Goal: Information Seeking & Learning: Find specific fact

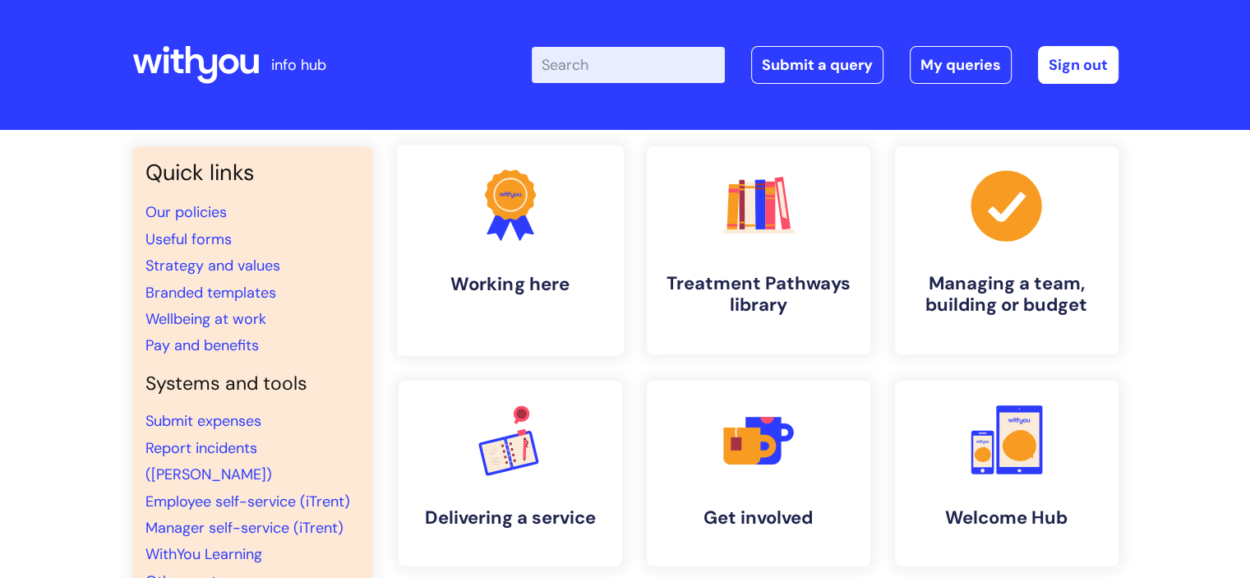
click at [506, 229] on icon ".cls-1{fill:#f89b22;}.cls-1,.cls-2,.cls-3{stroke-width:0px;}.cls-2{fill:#2d3cff…" at bounding box center [509, 204] width 81 height 81
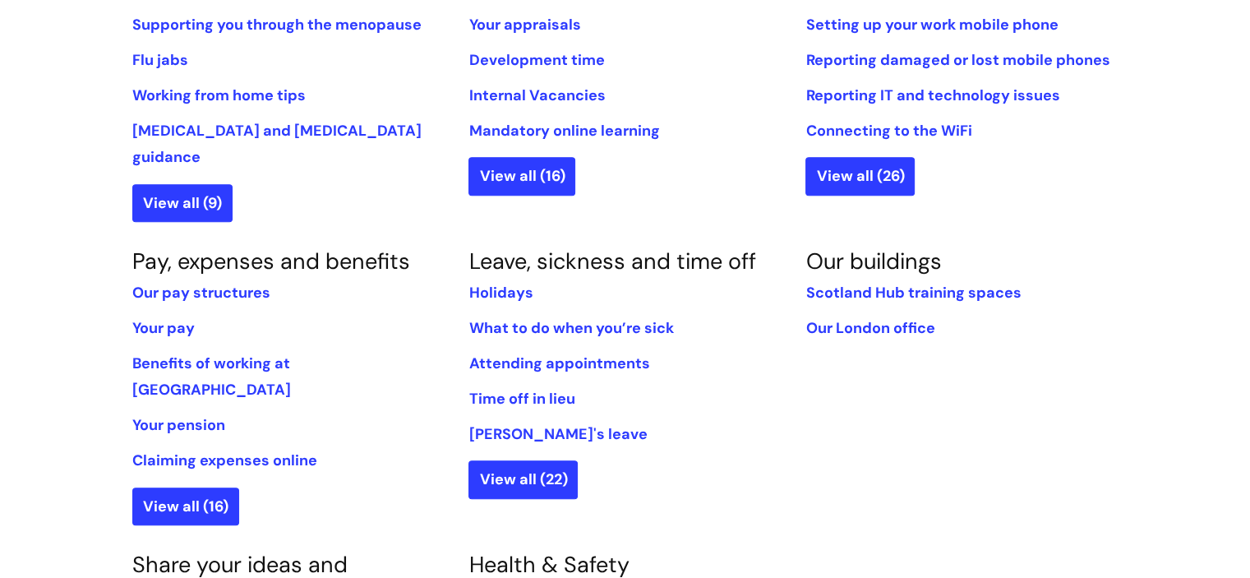
scroll to position [822, 0]
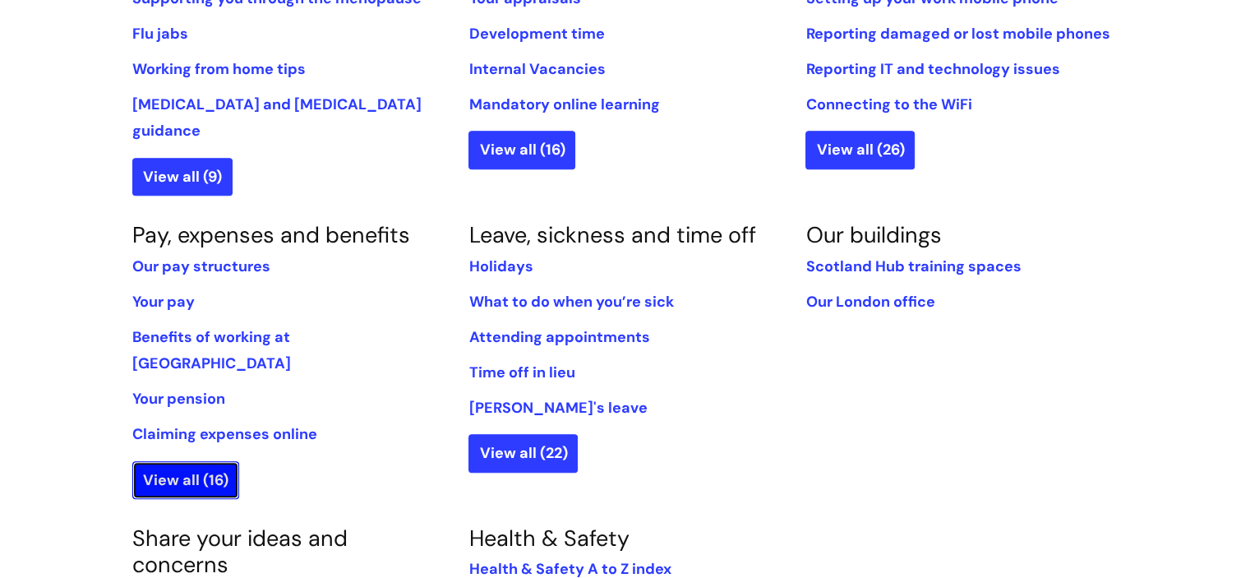
click at [159, 461] on link "View all (16)" at bounding box center [185, 480] width 107 height 38
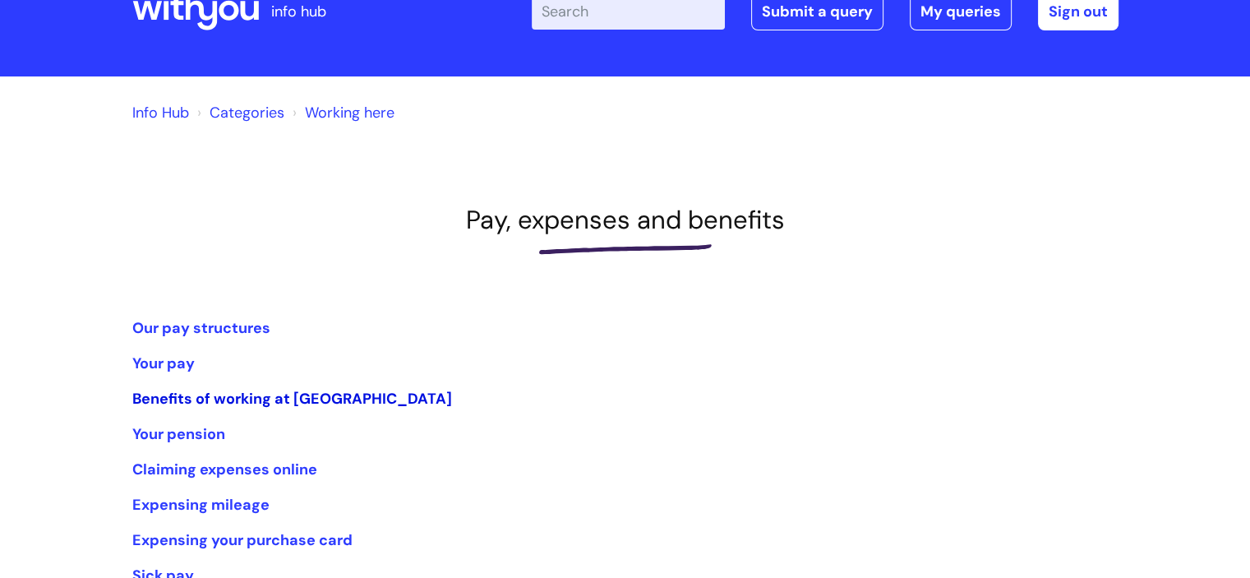
scroll to position [82, 0]
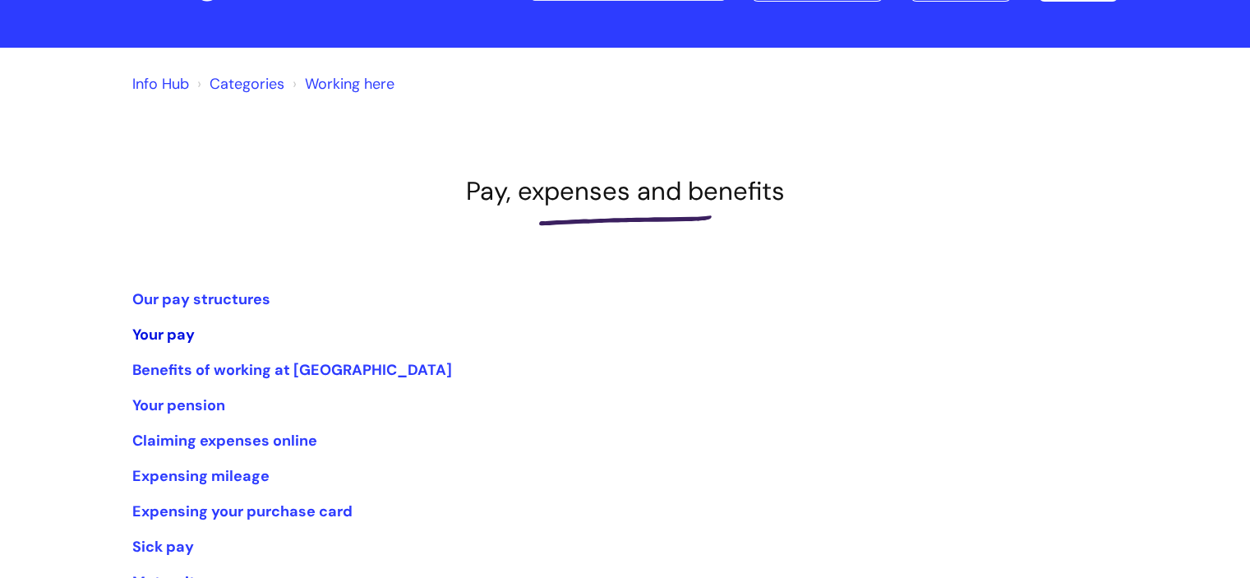
click at [153, 335] on link "Your pay" at bounding box center [163, 335] width 62 height 20
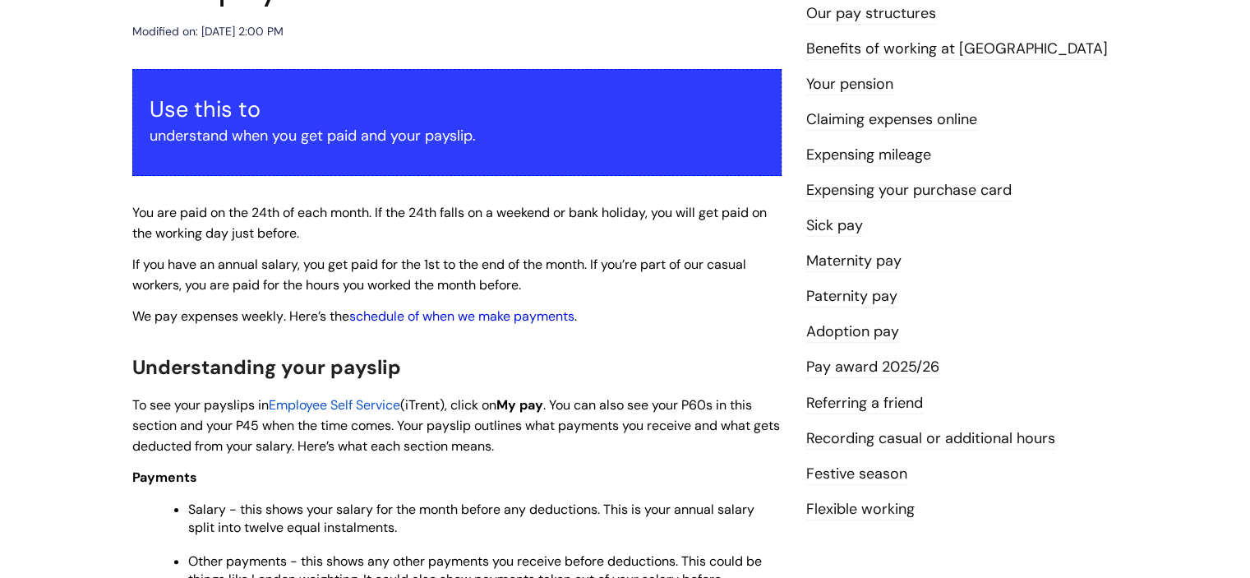
scroll to position [247, 0]
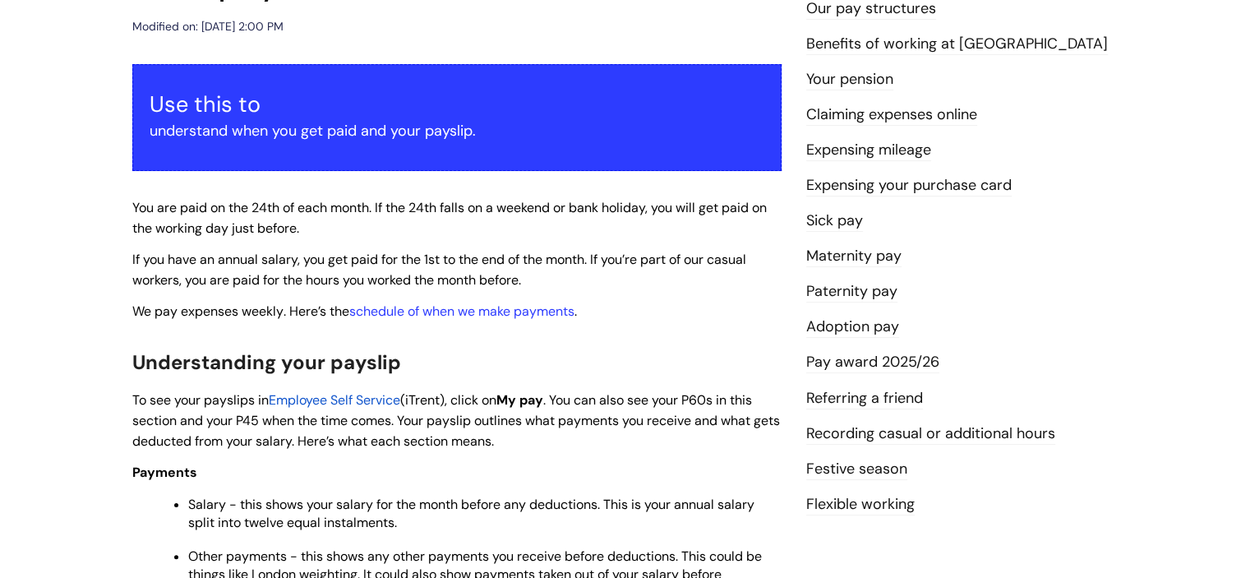
click at [869, 356] on link "Pay award 2025/26" at bounding box center [872, 362] width 133 height 21
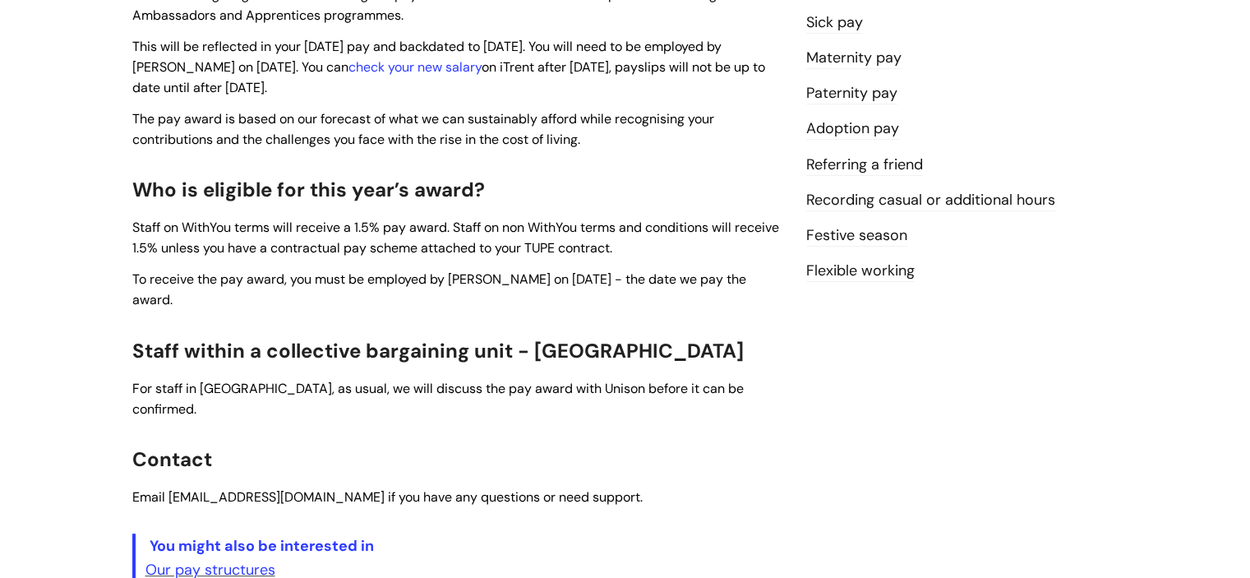
scroll to position [181, 0]
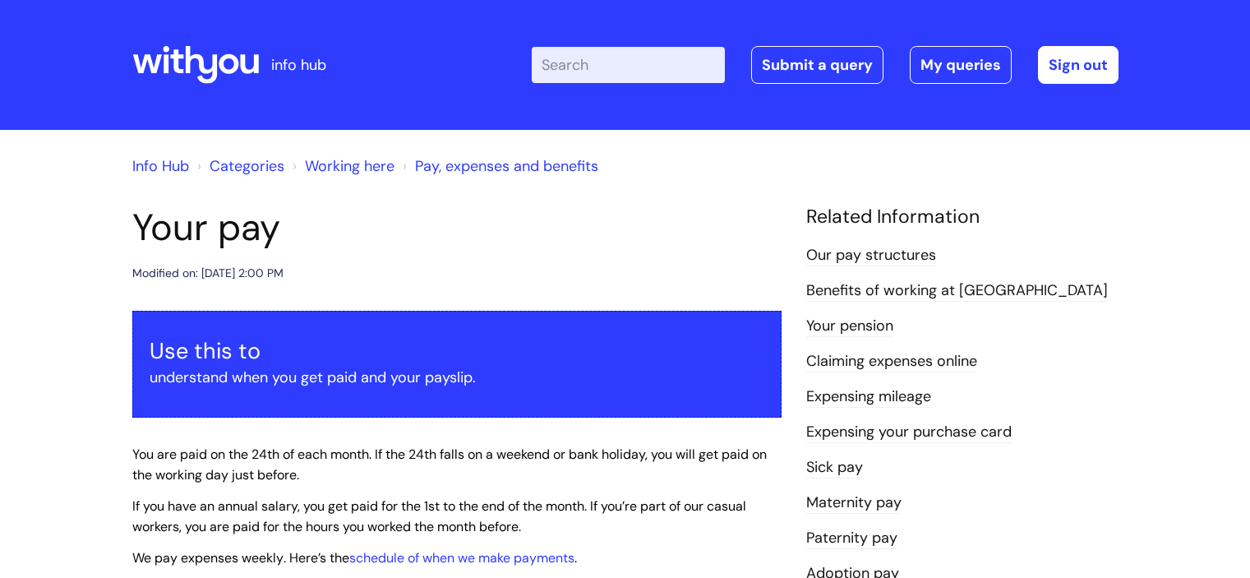
scroll to position [248, 0]
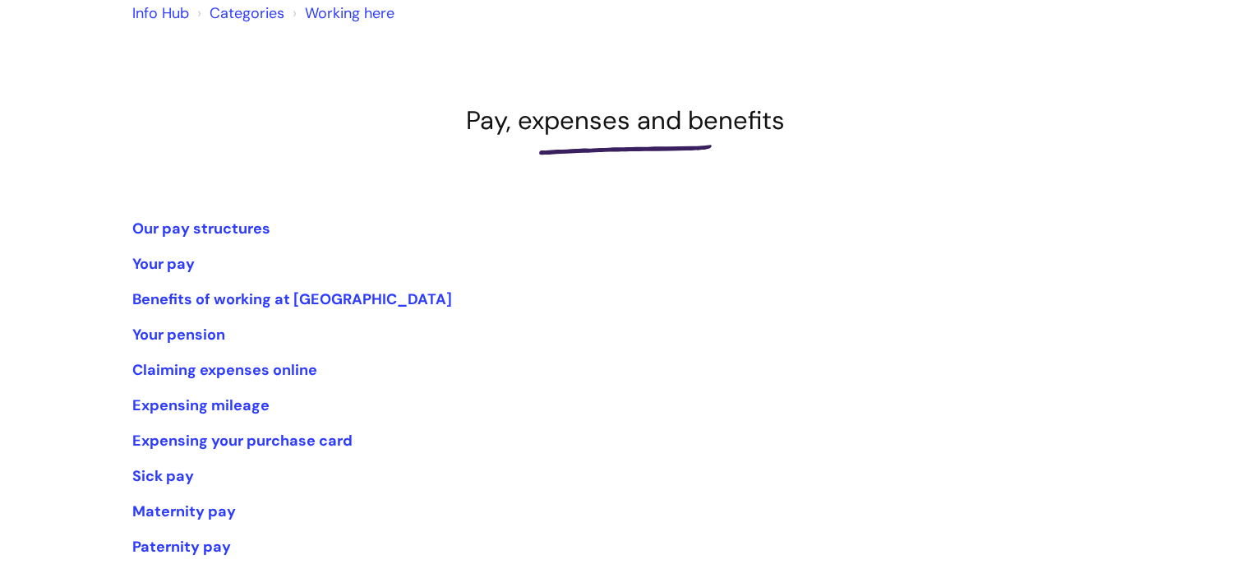
scroll to position [247, 0]
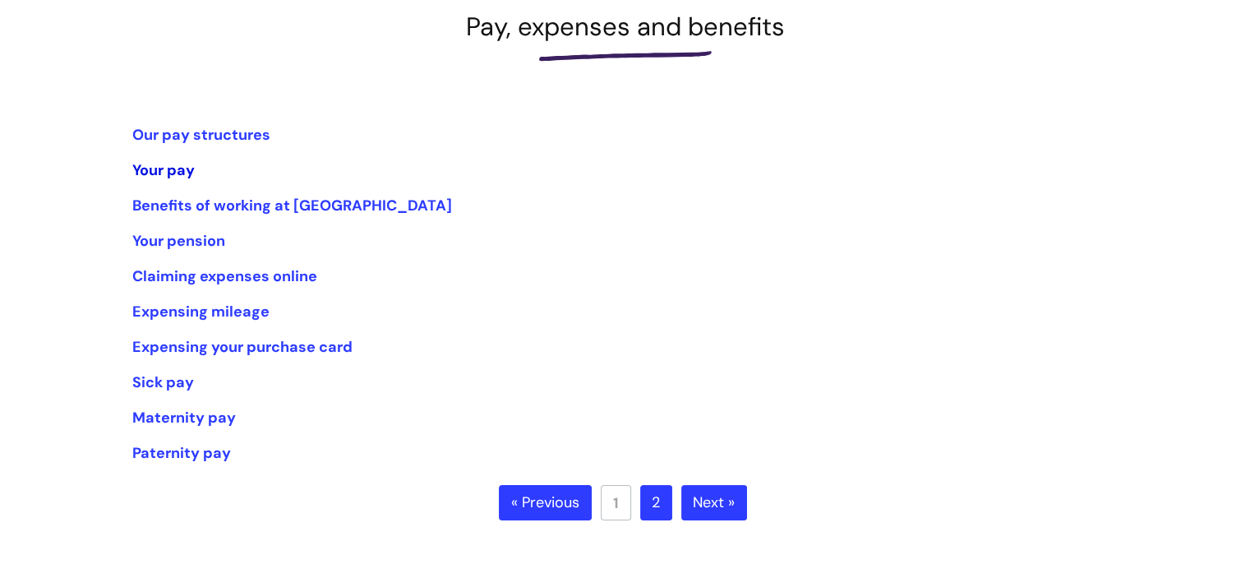
click at [159, 170] on link "Your pay" at bounding box center [163, 170] width 62 height 20
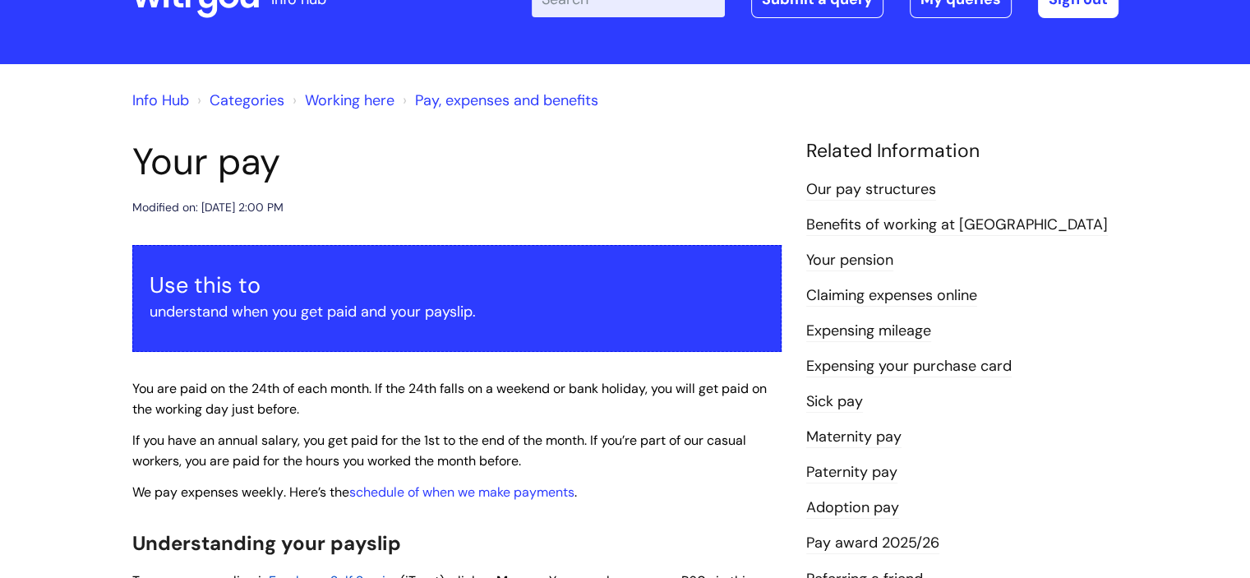
scroll to position [164, 0]
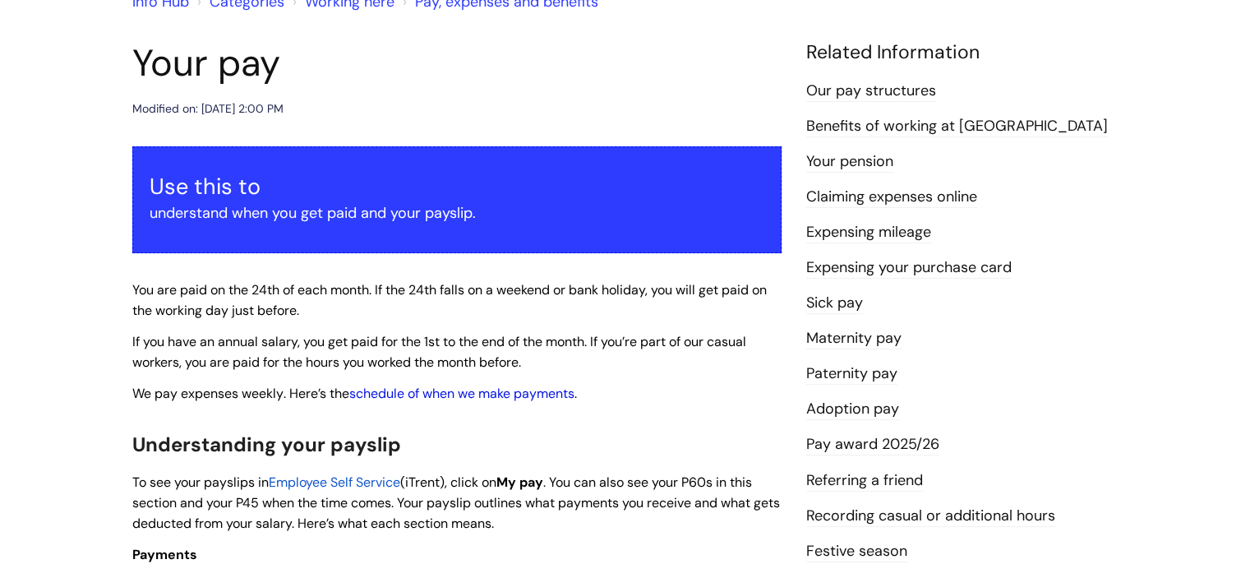
click at [539, 388] on link "schedule of when we make payments" at bounding box center [461, 393] width 225 height 17
